Goal: Use online tool/utility: Use online tool/utility

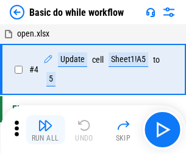
click at [45, 130] on img "button" at bounding box center [45, 125] width 15 height 15
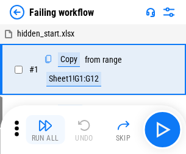
click at [45, 130] on img "button" at bounding box center [45, 125] width 15 height 15
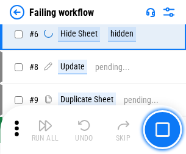
scroll to position [258, 0]
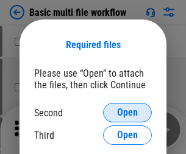
click at [127, 113] on span "Open" at bounding box center [127, 113] width 21 height 10
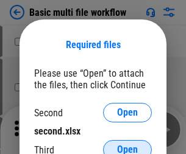
click at [127, 145] on span "Open" at bounding box center [127, 150] width 21 height 10
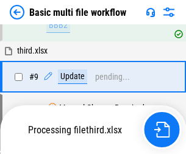
scroll to position [336, 0]
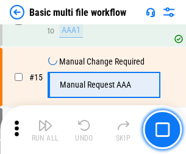
click at [45, 130] on img "button" at bounding box center [45, 125] width 15 height 15
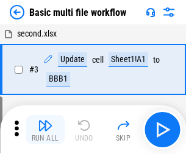
click at [45, 130] on img "button" at bounding box center [45, 125] width 15 height 15
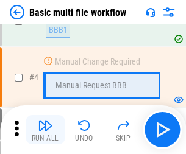
click at [45, 130] on img "button" at bounding box center [45, 125] width 15 height 15
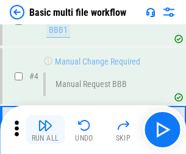
click at [45, 130] on img "button" at bounding box center [45, 125] width 15 height 15
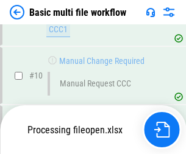
scroll to position [571, 0]
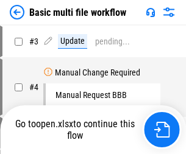
scroll to position [49, 0]
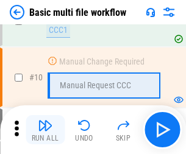
click at [45, 130] on img "button" at bounding box center [45, 125] width 15 height 15
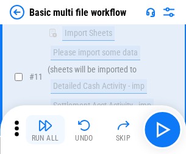
click at [45, 130] on img "button" at bounding box center [45, 125] width 15 height 15
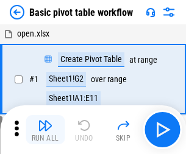
click at [45, 130] on img "button" at bounding box center [45, 125] width 15 height 15
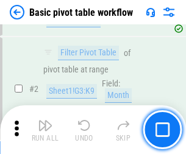
scroll to position [292, 0]
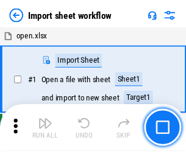
scroll to position [4, 0]
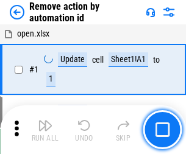
scroll to position [45, 0]
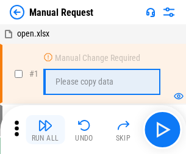
click at [45, 130] on img "button" at bounding box center [45, 125] width 15 height 15
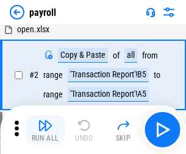
click at [45, 130] on img "button" at bounding box center [45, 125] width 15 height 15
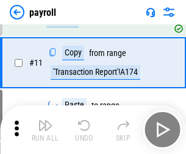
scroll to position [150, 0]
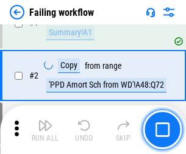
scroll to position [197, 0]
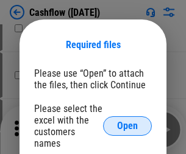
click at [127, 121] on span "Open" at bounding box center [127, 126] width 21 height 10
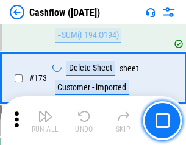
scroll to position [1289, 0]
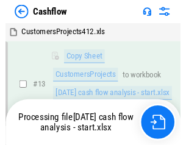
scroll to position [183, 0]
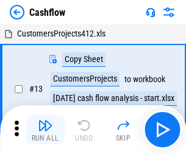
click at [45, 121] on img "button" at bounding box center [45, 125] width 15 height 15
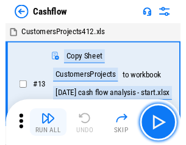
scroll to position [14, 0]
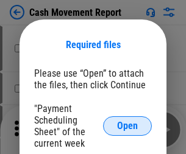
click at [127, 126] on span "Open" at bounding box center [127, 126] width 21 height 10
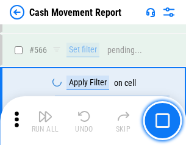
scroll to position [5581, 0]
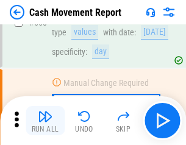
click at [45, 121] on img "button" at bounding box center [45, 116] width 15 height 15
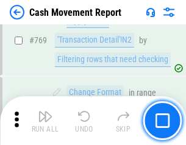
scroll to position [6766, 0]
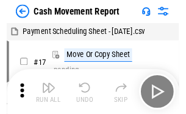
scroll to position [22, 0]
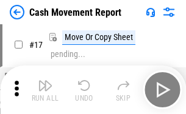
click at [45, 90] on img "button" at bounding box center [45, 86] width 15 height 15
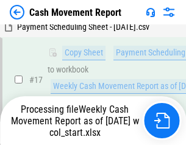
scroll to position [253, 0]
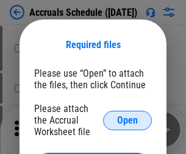
click at [127, 120] on span "Open" at bounding box center [127, 121] width 21 height 10
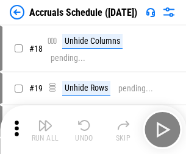
scroll to position [117, 0]
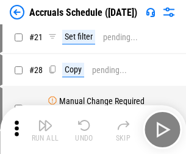
click at [45, 130] on img "button" at bounding box center [45, 125] width 15 height 15
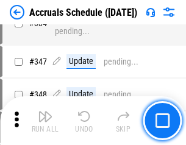
scroll to position [2518, 0]
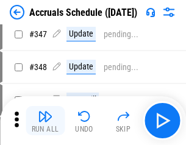
click at [45, 121] on img "button" at bounding box center [45, 116] width 15 height 15
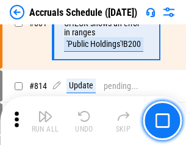
scroll to position [5373, 0]
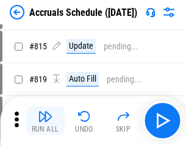
click at [45, 121] on img "button" at bounding box center [45, 116] width 15 height 15
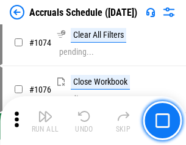
scroll to position [7241, 0]
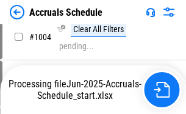
scroll to position [6255, 0]
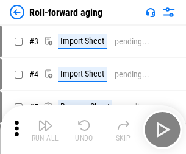
click at [45, 121] on img "button" at bounding box center [45, 125] width 15 height 15
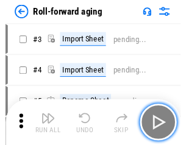
scroll to position [2, 0]
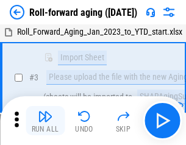
click at [45, 121] on img "button" at bounding box center [45, 116] width 15 height 15
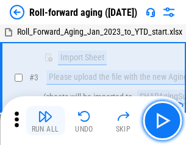
scroll to position [79, 0]
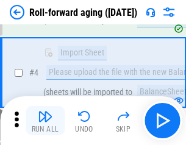
click at [45, 121] on img "button" at bounding box center [45, 116] width 15 height 15
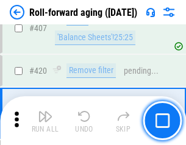
scroll to position [4222, 0]
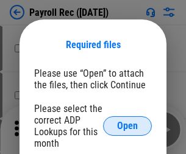
click at [127, 126] on span "Open" at bounding box center [127, 126] width 21 height 10
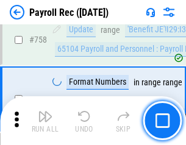
scroll to position [7312, 0]
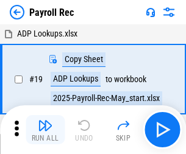
click at [45, 130] on img "button" at bounding box center [45, 125] width 15 height 15
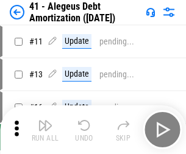
click at [45, 130] on img "button" at bounding box center [45, 125] width 15 height 15
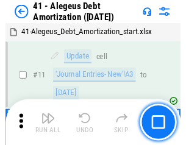
scroll to position [150, 0]
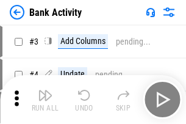
click at [45, 99] on img "button" at bounding box center [45, 95] width 15 height 15
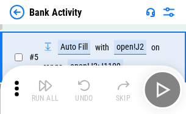
scroll to position [65, 0]
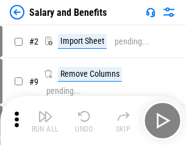
click at [45, 121] on img "button" at bounding box center [45, 116] width 15 height 15
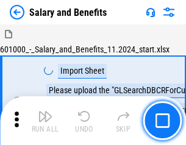
scroll to position [16, 0]
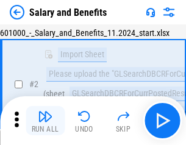
click at [45, 121] on img "button" at bounding box center [45, 116] width 15 height 15
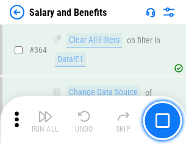
scroll to position [5734, 0]
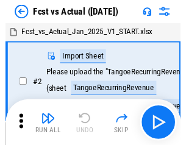
scroll to position [16, 0]
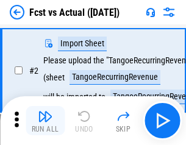
click at [45, 121] on img "button" at bounding box center [45, 116] width 15 height 15
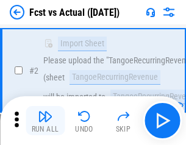
click at [45, 121] on img "button" at bounding box center [45, 116] width 15 height 15
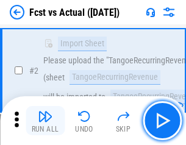
scroll to position [114, 0]
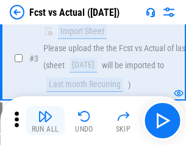
click at [45, 121] on img "button" at bounding box center [45, 116] width 15 height 15
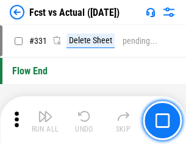
scroll to position [5829, 0]
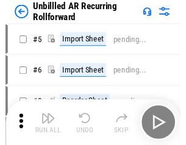
scroll to position [26, 0]
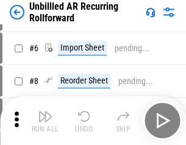
click at [45, 121] on img "button" at bounding box center [45, 116] width 15 height 15
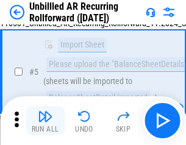
click at [45, 121] on img "button" at bounding box center [45, 116] width 15 height 15
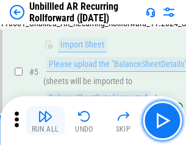
scroll to position [114, 0]
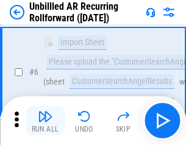
click at [45, 121] on img "button" at bounding box center [45, 116] width 15 height 15
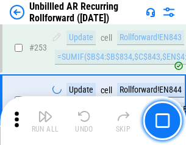
scroll to position [4136, 0]
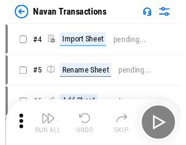
scroll to position [19, 0]
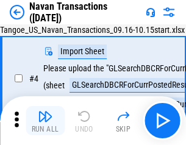
click at [45, 121] on img "button" at bounding box center [45, 116] width 15 height 15
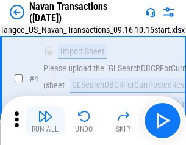
click at [45, 121] on img "button" at bounding box center [45, 116] width 15 height 15
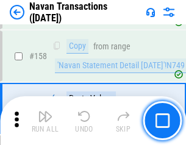
scroll to position [3948, 0]
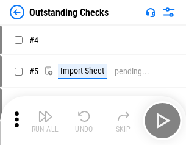
click at [45, 121] on img "button" at bounding box center [45, 116] width 15 height 15
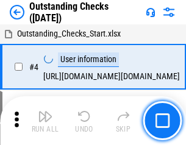
scroll to position [51, 0]
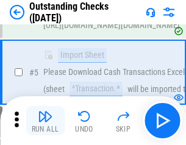
click at [45, 121] on img "button" at bounding box center [45, 116] width 15 height 15
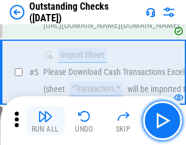
scroll to position [127, 0]
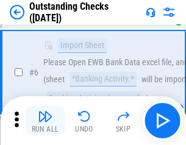
click at [45, 121] on img "button" at bounding box center [45, 116] width 15 height 15
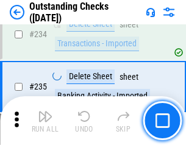
scroll to position [3698, 0]
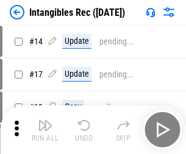
click at [45, 130] on img "button" at bounding box center [45, 125] width 15 height 15
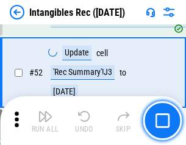
scroll to position [474, 0]
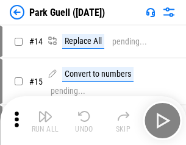
click at [45, 121] on img "button" at bounding box center [45, 116] width 15 height 15
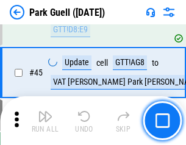
scroll to position [1523, 0]
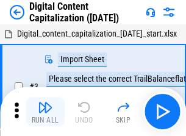
click at [45, 102] on img "button" at bounding box center [45, 107] width 15 height 15
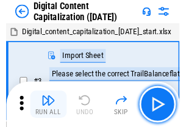
scroll to position [35, 0]
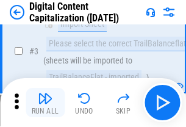
click at [45, 102] on img "button" at bounding box center [45, 98] width 15 height 15
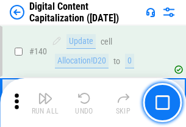
scroll to position [1291, 0]
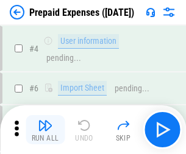
click at [45, 121] on img "button" at bounding box center [45, 125] width 15 height 15
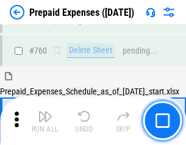
scroll to position [3375, 0]
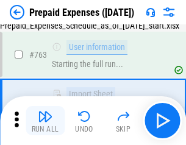
click at [45, 121] on img "button" at bounding box center [45, 116] width 15 height 15
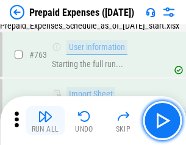
scroll to position [3447, 0]
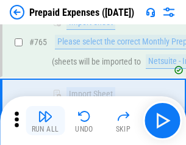
click at [45, 121] on img "button" at bounding box center [45, 116] width 15 height 15
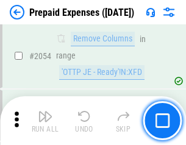
scroll to position [12728, 0]
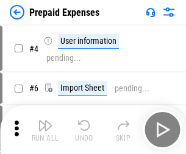
click at [45, 130] on img "button" at bounding box center [45, 125] width 15 height 15
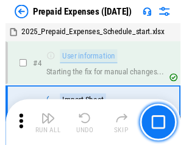
scroll to position [54, 0]
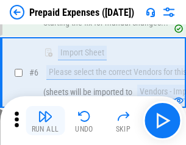
click at [45, 121] on img "button" at bounding box center [45, 116] width 15 height 15
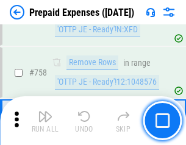
scroll to position [4339, 0]
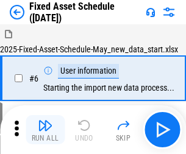
click at [45, 130] on img "button" at bounding box center [45, 125] width 15 height 15
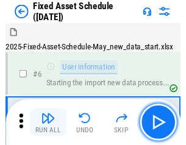
scroll to position [66, 0]
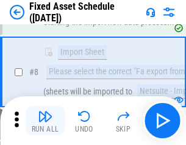
click at [45, 121] on img "button" at bounding box center [45, 116] width 15 height 15
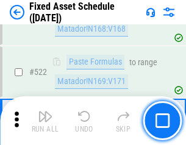
scroll to position [4232, 0]
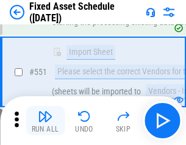
click at [45, 121] on img "button" at bounding box center [45, 116] width 15 height 15
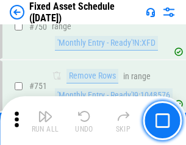
scroll to position [5936, 0]
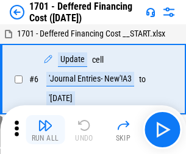
click at [45, 130] on img "button" at bounding box center [45, 125] width 15 height 15
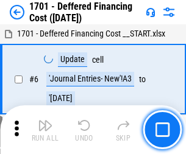
scroll to position [146, 0]
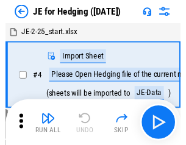
scroll to position [2, 0]
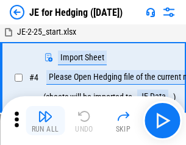
click at [45, 121] on img "button" at bounding box center [45, 116] width 15 height 15
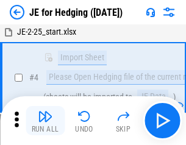
click at [45, 121] on img "button" at bounding box center [45, 116] width 15 height 15
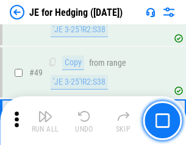
scroll to position [788, 0]
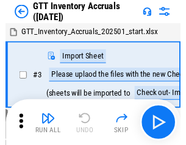
scroll to position [2, 0]
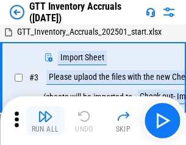
click at [45, 121] on img "button" at bounding box center [45, 116] width 15 height 15
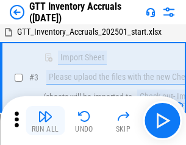
click at [45, 121] on img "button" at bounding box center [45, 116] width 15 height 15
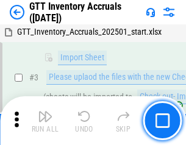
scroll to position [79, 0]
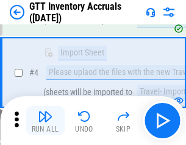
click at [45, 121] on img "button" at bounding box center [45, 116] width 15 height 15
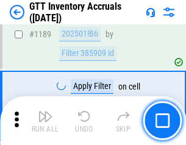
scroll to position [9943, 0]
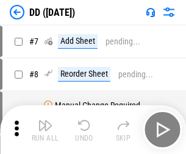
click at [45, 130] on img "button" at bounding box center [45, 125] width 15 height 15
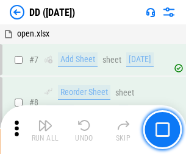
scroll to position [118, 0]
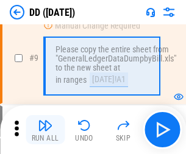
click at [45, 130] on img "button" at bounding box center [45, 125] width 15 height 15
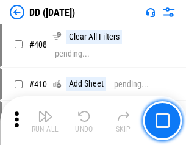
scroll to position [5448, 0]
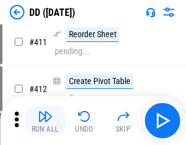
click at [45, 121] on img "button" at bounding box center [45, 116] width 15 height 15
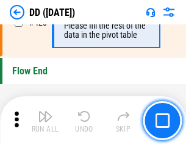
scroll to position [5828, 0]
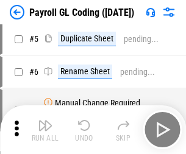
click at [45, 130] on img "button" at bounding box center [45, 125] width 15 height 15
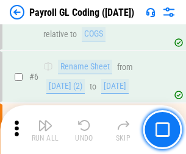
scroll to position [146, 0]
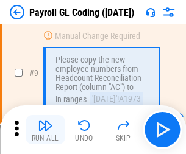
click at [45, 130] on img "button" at bounding box center [45, 125] width 15 height 15
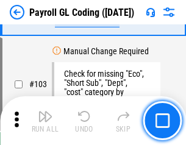
scroll to position [2857, 0]
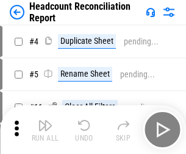
click at [45, 130] on img "button" at bounding box center [45, 125] width 15 height 15
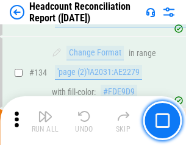
scroll to position [1464, 0]
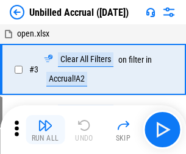
click at [45, 130] on img "button" at bounding box center [45, 125] width 15 height 15
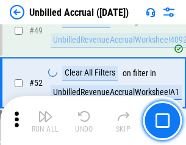
scroll to position [1104, 0]
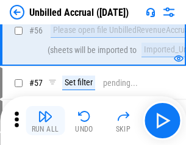
click at [45, 121] on img "button" at bounding box center [45, 116] width 15 height 15
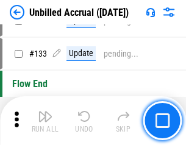
scroll to position [3627, 0]
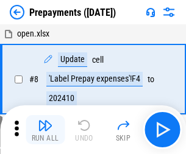
click at [45, 130] on img "button" at bounding box center [45, 125] width 15 height 15
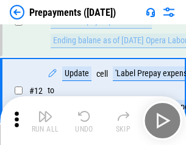
scroll to position [76, 0]
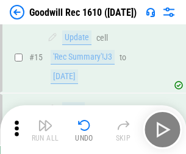
scroll to position [208, 0]
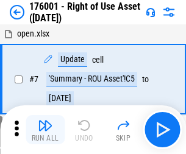
click at [45, 130] on img "button" at bounding box center [45, 125] width 15 height 15
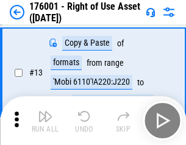
scroll to position [79, 0]
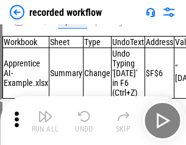
click at [45, 121] on img "button" at bounding box center [45, 116] width 15 height 15
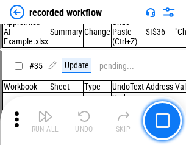
scroll to position [3806, 0]
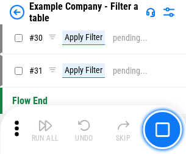
scroll to position [1114, 0]
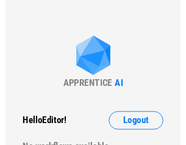
scroll to position [19, 0]
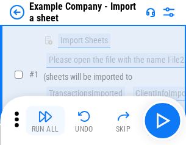
click at [45, 121] on img "button" at bounding box center [45, 116] width 15 height 15
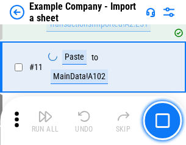
scroll to position [269, 0]
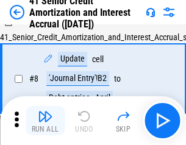
click at [45, 121] on img "button" at bounding box center [45, 116] width 15 height 15
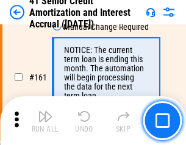
click at [45, 121] on img "button" at bounding box center [45, 116] width 15 height 15
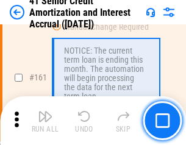
scroll to position [1302, 0]
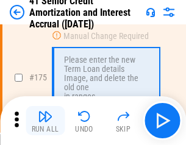
click at [45, 121] on img "button" at bounding box center [45, 116] width 15 height 15
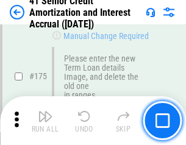
scroll to position [1426, 0]
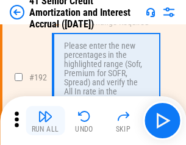
click at [45, 121] on img "button" at bounding box center [45, 116] width 15 height 15
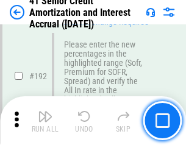
scroll to position [1554, 0]
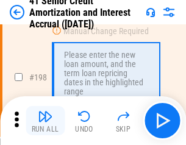
click at [45, 121] on img "button" at bounding box center [45, 116] width 15 height 15
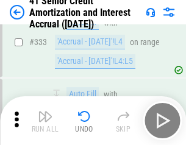
scroll to position [3111, 0]
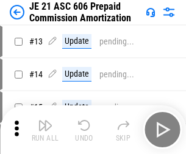
click at [45, 121] on img "button" at bounding box center [45, 125] width 15 height 15
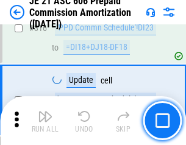
scroll to position [2273, 0]
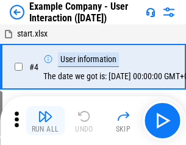
click at [45, 121] on img "button" at bounding box center [45, 116] width 15 height 15
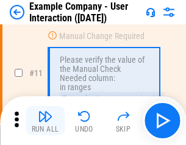
click at [45, 121] on img "button" at bounding box center [45, 116] width 15 height 15
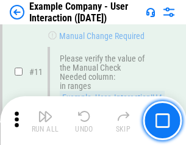
scroll to position [264, 0]
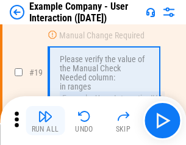
click at [45, 121] on img "button" at bounding box center [45, 116] width 15 height 15
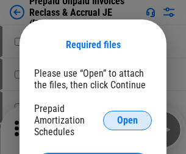
click at [127, 120] on span "Open" at bounding box center [127, 121] width 21 height 10
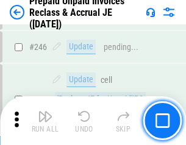
scroll to position [1644, 0]
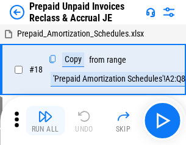
click at [45, 121] on img "button" at bounding box center [45, 116] width 15 height 15
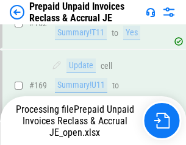
scroll to position [1644, 0]
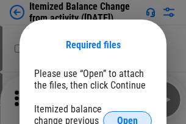
click at [127, 116] on span "Open" at bounding box center [127, 121] width 21 height 10
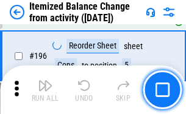
scroll to position [2344, 0]
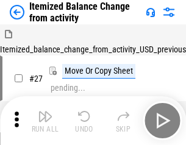
scroll to position [19, 0]
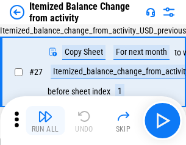
click at [45, 121] on img "button" at bounding box center [45, 116] width 15 height 15
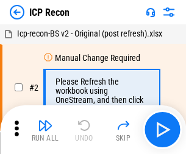
scroll to position [5, 0]
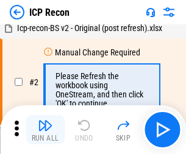
click at [45, 130] on img "button" at bounding box center [45, 125] width 15 height 15
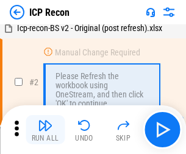
click at [45, 130] on img "button" at bounding box center [45, 125] width 15 height 15
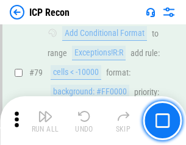
scroll to position [1193, 0]
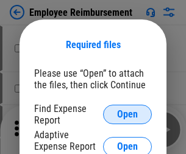
click at [127, 114] on span "Open" at bounding box center [127, 115] width 21 height 10
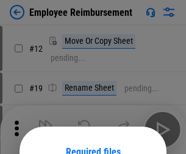
scroll to position [107, 0]
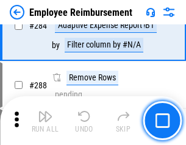
scroll to position [3310, 0]
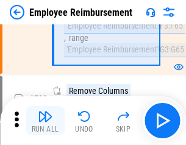
click at [45, 121] on img "button" at bounding box center [45, 116] width 15 height 15
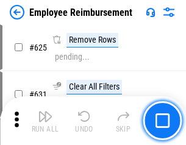
scroll to position [7291, 0]
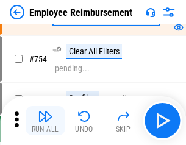
click at [45, 121] on img "button" at bounding box center [45, 116] width 15 height 15
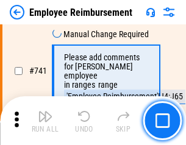
scroll to position [8543, 0]
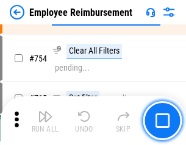
click at [45, 121] on img "button" at bounding box center [45, 116] width 15 height 15
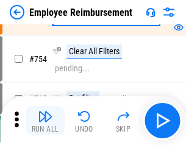
click at [45, 121] on img "button" at bounding box center [45, 116] width 15 height 15
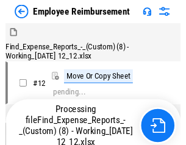
scroll to position [41, 0]
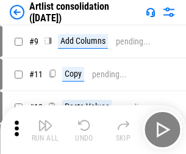
click at [45, 130] on img "button" at bounding box center [45, 125] width 15 height 15
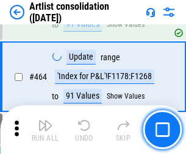
scroll to position [5332, 0]
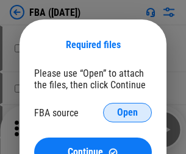
click at [127, 113] on span "Open" at bounding box center [127, 113] width 21 height 10
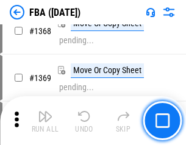
scroll to position [13077, 0]
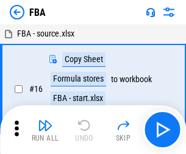
scroll to position [12, 0]
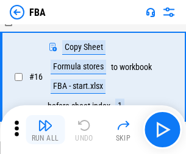
click at [45, 130] on img "button" at bounding box center [45, 125] width 15 height 15
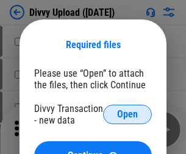
click at [127, 114] on span "Open" at bounding box center [127, 115] width 21 height 10
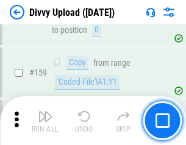
scroll to position [1261, 0]
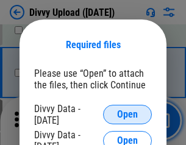
click at [127, 114] on span "Open" at bounding box center [127, 115] width 21 height 10
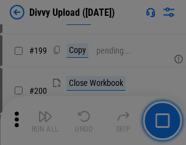
scroll to position [1771, 0]
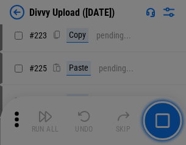
scroll to position [2430, 0]
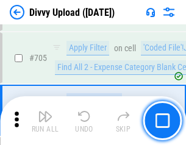
scroll to position [8330, 0]
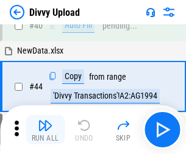
click at [45, 130] on img "button" at bounding box center [45, 125] width 15 height 15
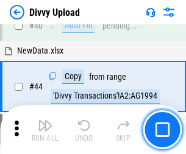
scroll to position [134, 0]
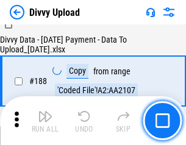
scroll to position [1433, 0]
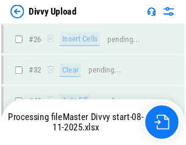
scroll to position [1261, 0]
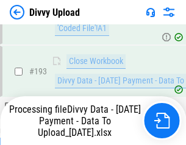
scroll to position [1641, 0]
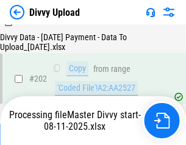
scroll to position [1970, 0]
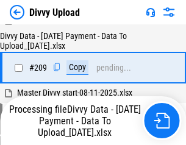
scroll to position [2239, 0]
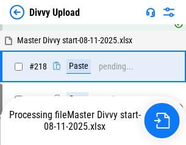
scroll to position [2569, 0]
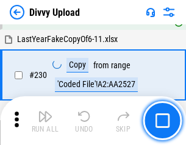
scroll to position [3022, 0]
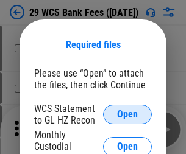
click at [127, 114] on span "Open" at bounding box center [127, 115] width 21 height 10
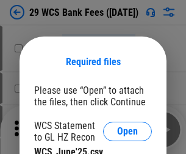
scroll to position [17, 0]
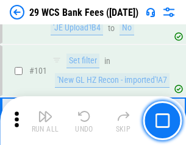
scroll to position [1187, 0]
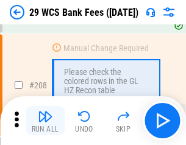
click at [45, 121] on img "button" at bounding box center [45, 116] width 15 height 15
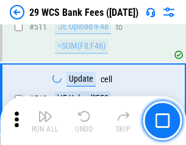
scroll to position [6126, 0]
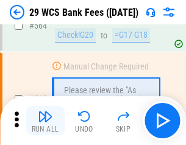
click at [45, 121] on img "button" at bounding box center [45, 116] width 15 height 15
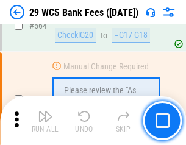
scroll to position [6585, 0]
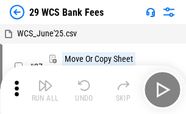
scroll to position [22, 0]
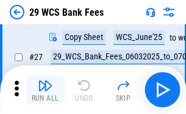
click at [45, 90] on img "button" at bounding box center [45, 86] width 15 height 15
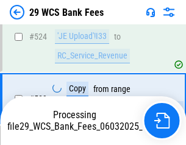
scroll to position [6501, 0]
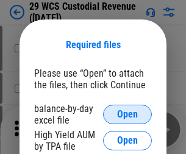
click at [127, 114] on span "Open" at bounding box center [127, 115] width 21 height 10
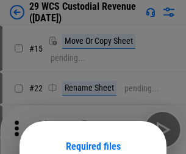
scroll to position [102, 0]
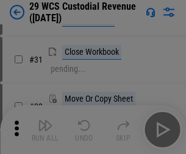
scroll to position [261, 0]
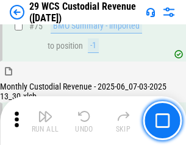
scroll to position [1272, 0]
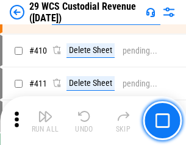
click at [45, 121] on img "button" at bounding box center [45, 116] width 15 height 15
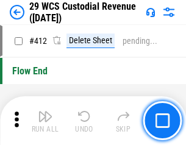
scroll to position [5815, 0]
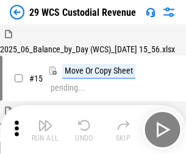
click at [45, 121] on img "button" at bounding box center [45, 125] width 15 height 15
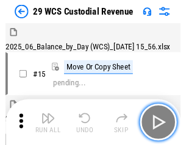
scroll to position [29, 0]
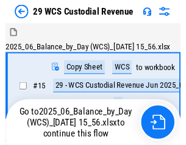
scroll to position [29, 0]
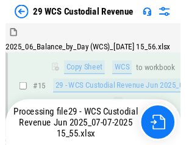
scroll to position [276, 0]
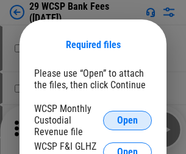
click at [127, 120] on span "Open" at bounding box center [127, 121] width 21 height 10
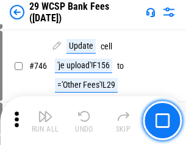
scroll to position [6136, 0]
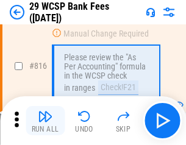
click at [45, 121] on img "button" at bounding box center [45, 116] width 15 height 15
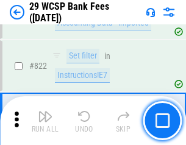
scroll to position [7501, 0]
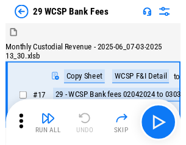
scroll to position [29, 0]
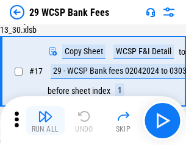
click at [45, 121] on img "button" at bounding box center [45, 116] width 15 height 15
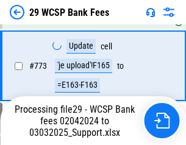
scroll to position [7124, 0]
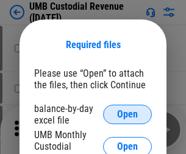
click at [127, 114] on span "Open" at bounding box center [127, 115] width 21 height 10
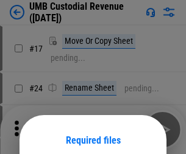
scroll to position [96, 0]
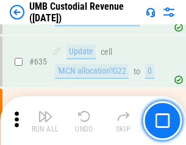
scroll to position [6372, 0]
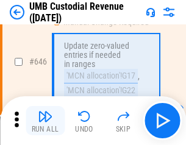
click at [45, 121] on img "button" at bounding box center [45, 116] width 15 height 15
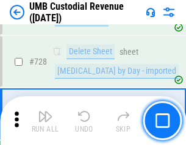
scroll to position [7512, 0]
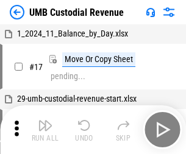
scroll to position [9, 0]
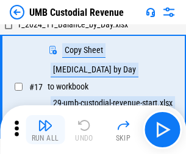
click at [45, 130] on img "button" at bounding box center [45, 125] width 15 height 15
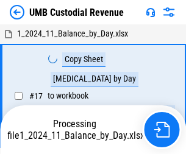
scroll to position [9, 0]
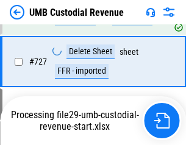
scroll to position [7484, 0]
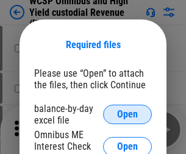
click at [127, 114] on span "Open" at bounding box center [127, 115] width 21 height 10
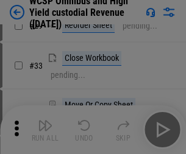
scroll to position [278, 0]
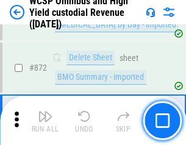
scroll to position [10306, 0]
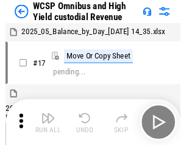
scroll to position [7, 0]
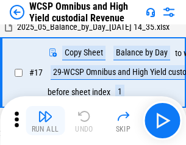
click at [45, 121] on img "button" at bounding box center [45, 116] width 15 height 15
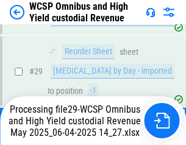
scroll to position [253, 0]
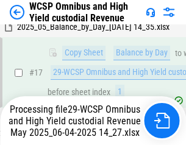
scroll to position [253, 0]
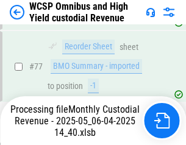
scroll to position [1249, 0]
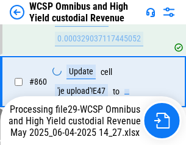
scroll to position [10173, 0]
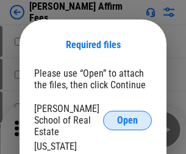
click at [127, 116] on span "Open" at bounding box center [127, 121] width 21 height 10
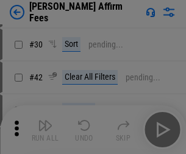
scroll to position [248, 0]
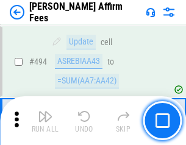
scroll to position [3311, 0]
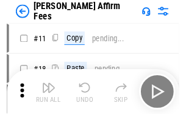
scroll to position [12, 0]
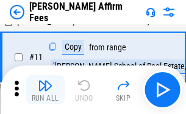
click at [45, 90] on img "button" at bounding box center [45, 86] width 15 height 15
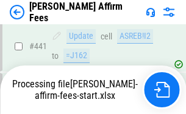
scroll to position [3193, 0]
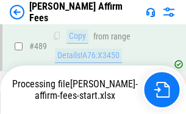
scroll to position [3264, 0]
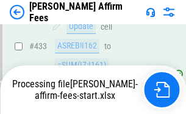
scroll to position [3212, 0]
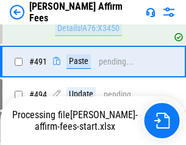
scroll to position [3249, 0]
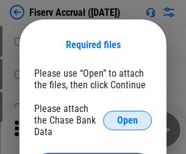
click at [127, 116] on span "Open" at bounding box center [127, 121] width 21 height 10
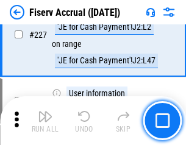
scroll to position [3709, 0]
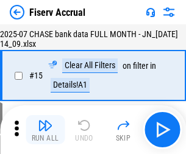
click at [45, 130] on img "button" at bounding box center [45, 125] width 15 height 15
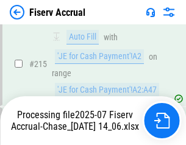
scroll to position [3771, 0]
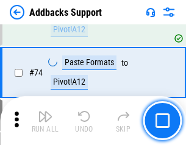
scroll to position [887, 0]
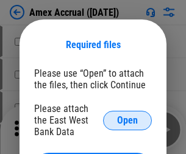
click at [127, 120] on span "Open" at bounding box center [127, 121] width 21 height 10
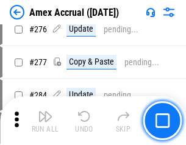
scroll to position [3248, 0]
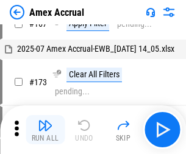
click at [45, 130] on img "button" at bounding box center [45, 125] width 15 height 15
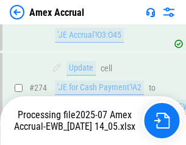
scroll to position [3478, 0]
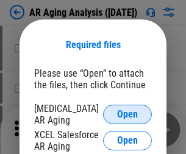
click at [127, 113] on span "Open" at bounding box center [127, 115] width 21 height 10
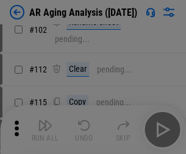
scroll to position [167, 0]
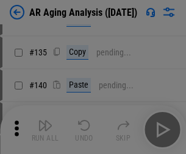
scroll to position [367, 0]
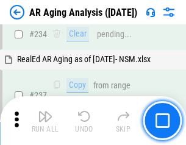
scroll to position [1887, 0]
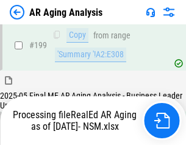
scroll to position [1821, 0]
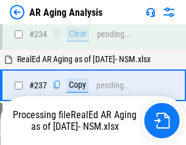
scroll to position [1924, 0]
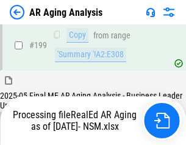
scroll to position [1821, 0]
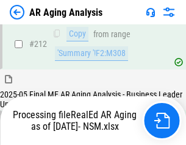
scroll to position [1831, 0]
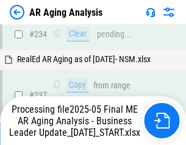
scroll to position [1873, 0]
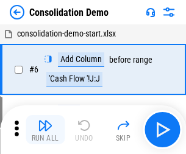
click at [45, 130] on img "button" at bounding box center [45, 125] width 15 height 15
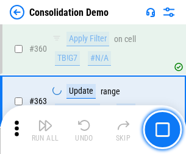
scroll to position [4081, 0]
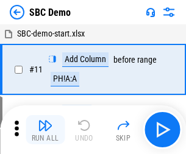
click at [45, 130] on img "button" at bounding box center [45, 125] width 15 height 15
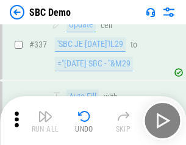
scroll to position [3203, 0]
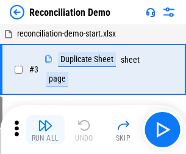
click at [45, 130] on img "button" at bounding box center [45, 125] width 15 height 15
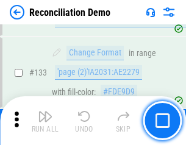
scroll to position [1446, 0]
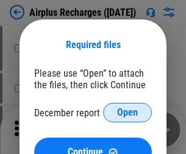
click at [127, 113] on span "Open" at bounding box center [127, 113] width 21 height 10
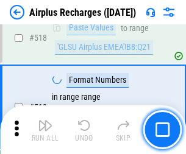
scroll to position [5240, 0]
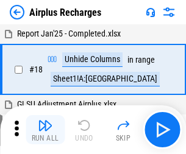
click at [45, 130] on img "button" at bounding box center [45, 125] width 15 height 15
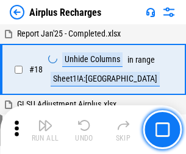
scroll to position [54, 0]
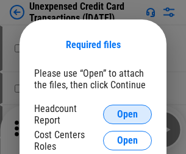
click at [127, 114] on span "Open" at bounding box center [127, 115] width 21 height 10
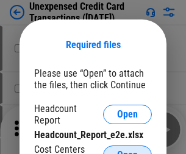
click at [127, 150] on span "Open" at bounding box center [127, 155] width 21 height 10
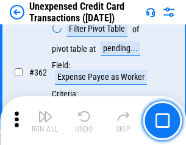
scroll to position [3131, 0]
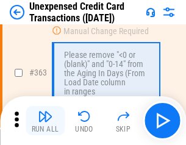
click at [45, 121] on img "button" at bounding box center [45, 116] width 15 height 15
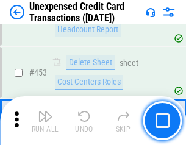
scroll to position [4153, 0]
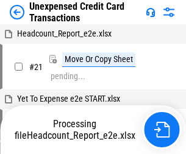
scroll to position [19, 0]
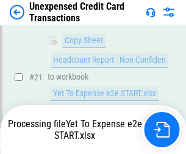
scroll to position [198, 0]
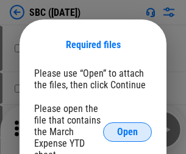
click at [127, 132] on span "Open" at bounding box center [127, 132] width 21 height 10
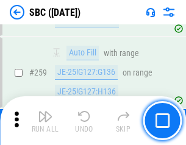
scroll to position [2379, 0]
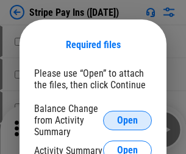
click at [127, 120] on span "Open" at bounding box center [127, 121] width 21 height 10
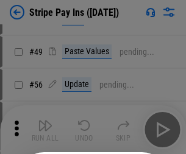
scroll to position [221, 0]
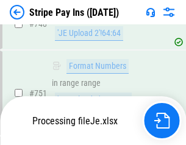
scroll to position [6313, 0]
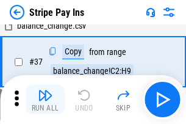
click at [45, 99] on img "button" at bounding box center [45, 95] width 15 height 15
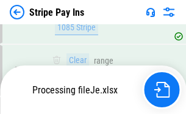
scroll to position [6286, 0]
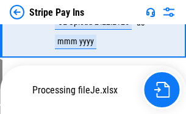
scroll to position [6286, 0]
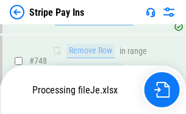
scroll to position [6286, 0]
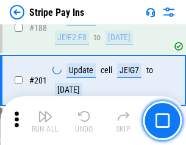
scroll to position [1734, 0]
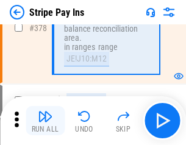
click at [45, 121] on img "button" at bounding box center [45, 116] width 15 height 15
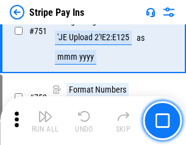
scroll to position [6271, 0]
